Goal: Information Seeking & Learning: Learn about a topic

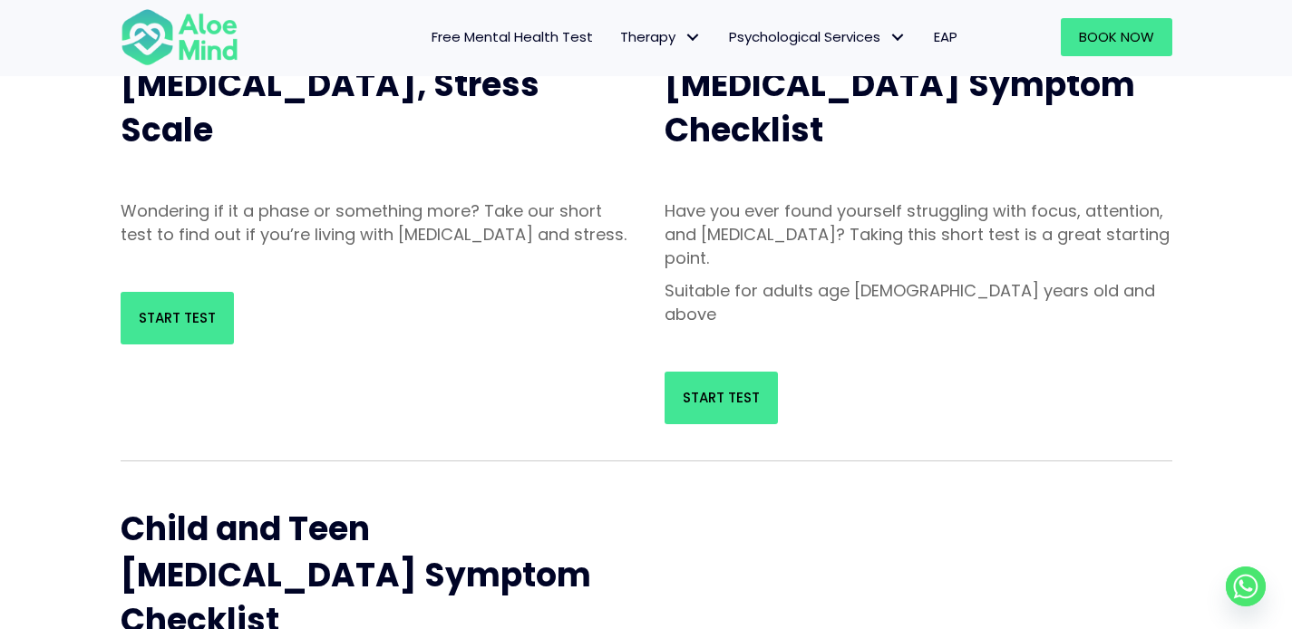
scroll to position [221, 0]
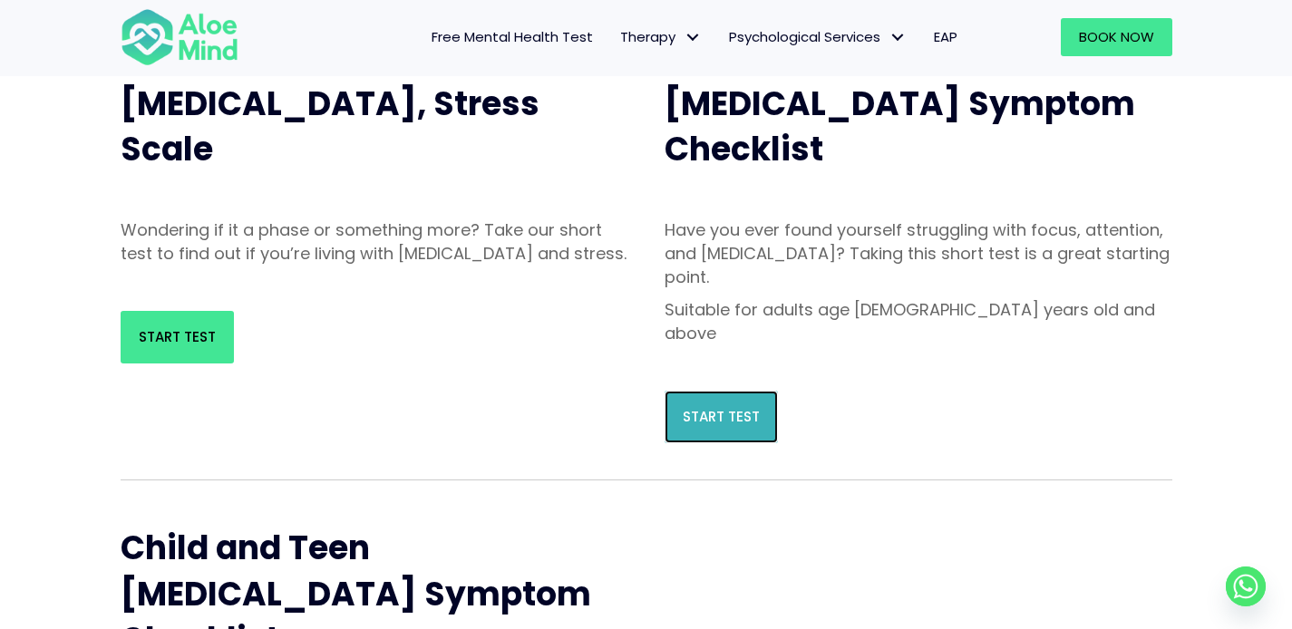
click at [718, 407] on span "Start Test" at bounding box center [721, 416] width 77 height 19
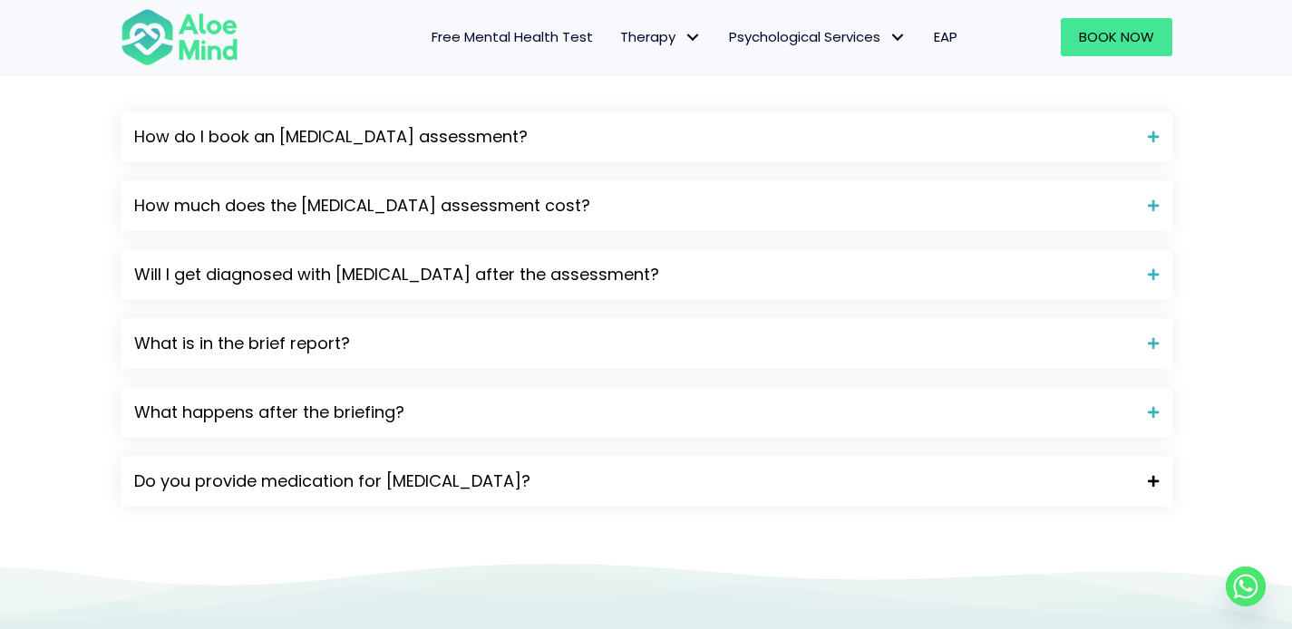
scroll to position [2041, 0]
click at [424, 264] on span "Will I get diagnosed with [MEDICAL_DATA] after the assessment?" at bounding box center [634, 276] width 1000 height 24
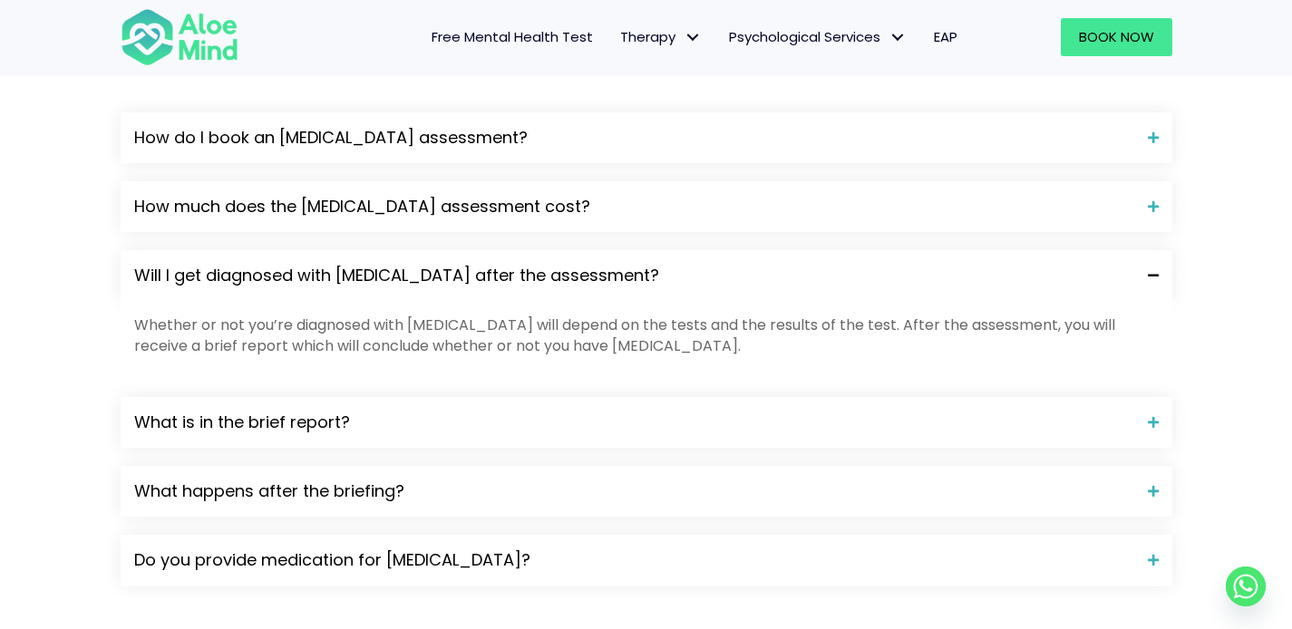
click at [424, 264] on span "Will I get diagnosed with [MEDICAL_DATA] after the assessment?" at bounding box center [634, 276] width 1000 height 24
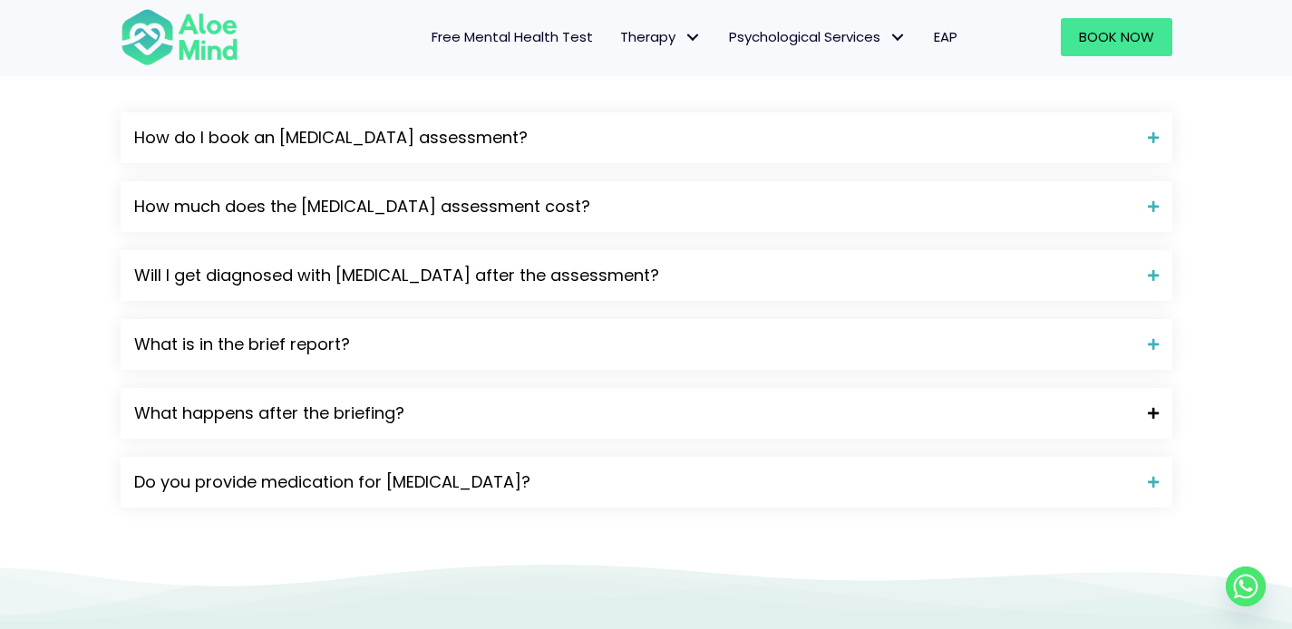
click at [391, 402] on span "What happens after the briefing?" at bounding box center [634, 414] width 1000 height 24
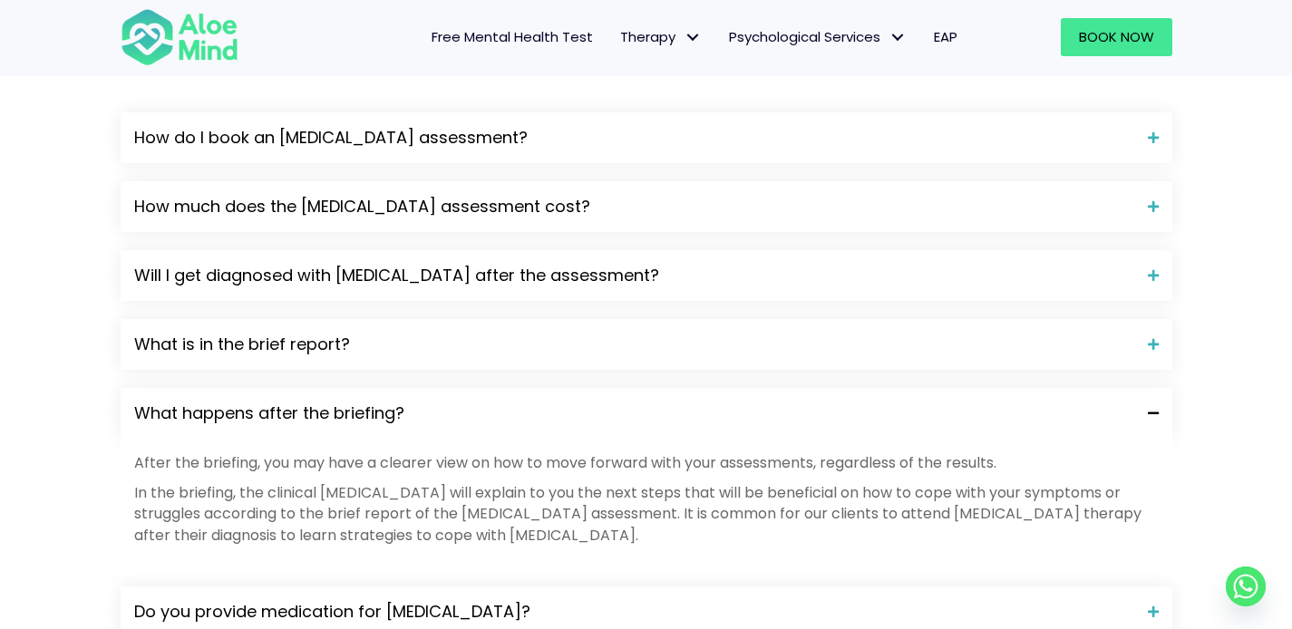
click at [391, 402] on span "What happens after the briefing?" at bounding box center [634, 414] width 1000 height 24
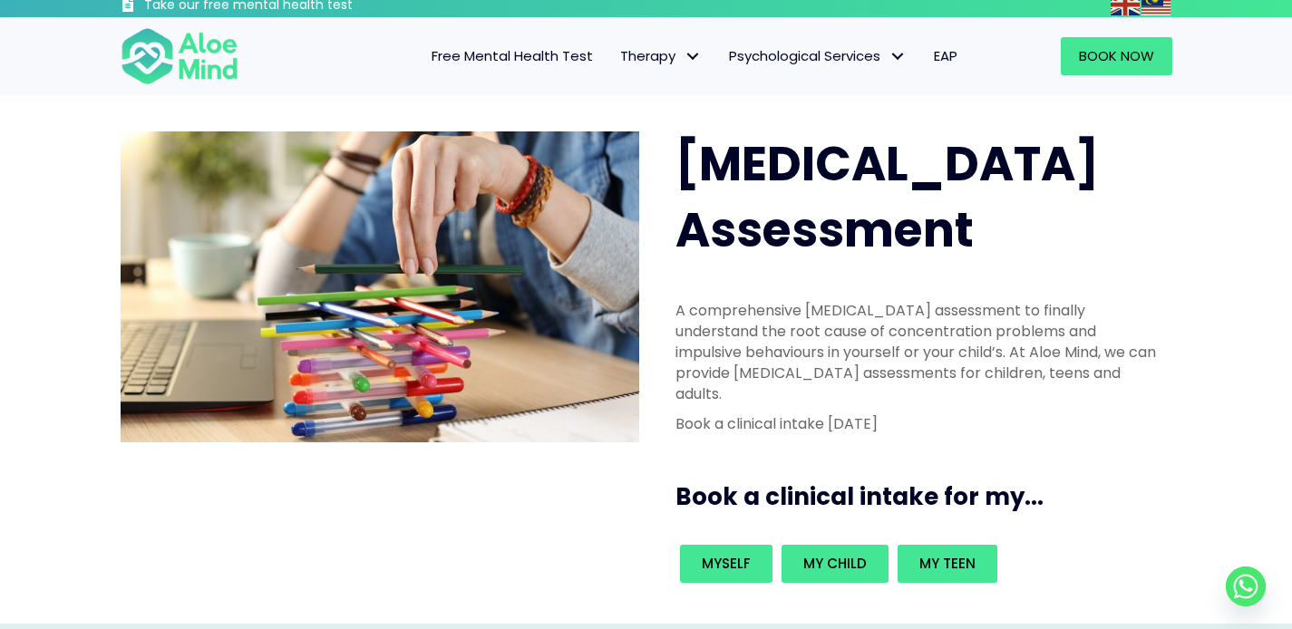
scroll to position [0, 0]
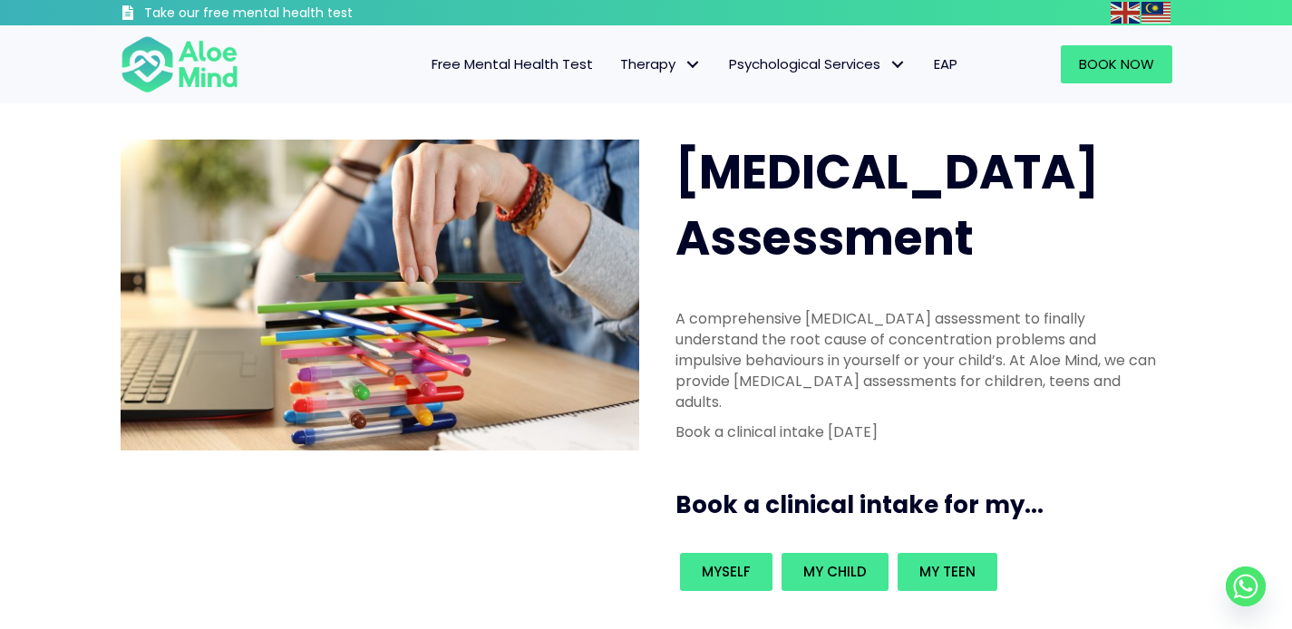
click at [559, 56] on span "Free Mental Health Test" at bounding box center [512, 63] width 161 height 19
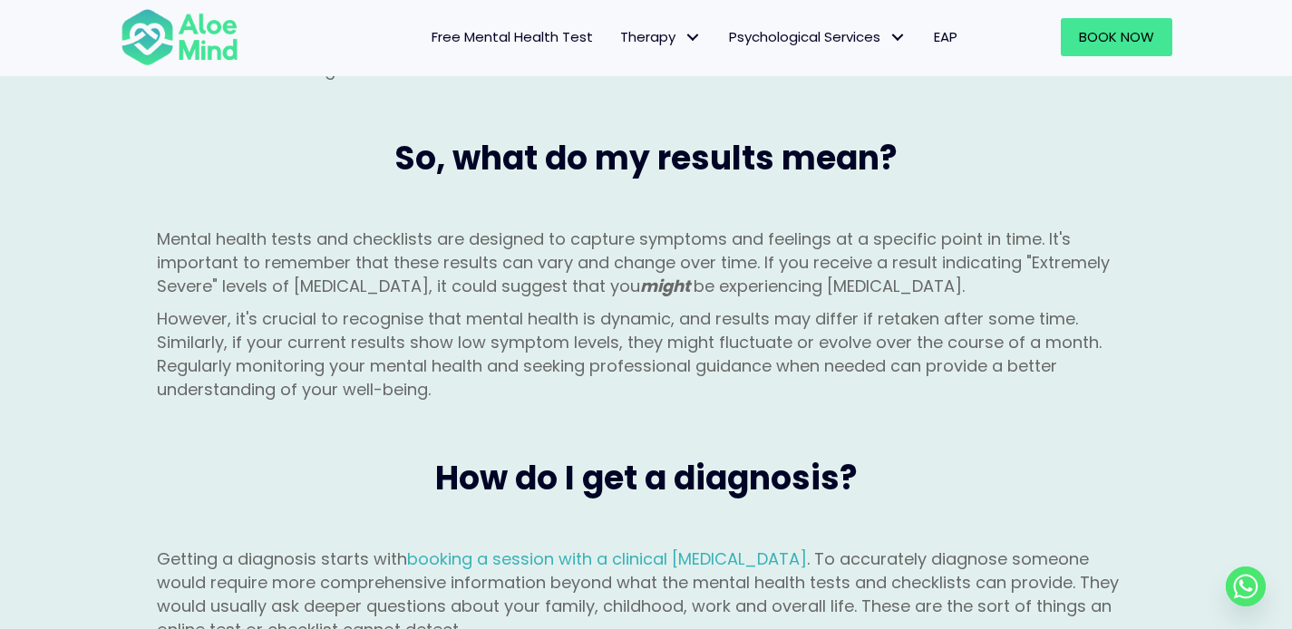
scroll to position [1936, 0]
